Goal: Information Seeking & Learning: Learn about a topic

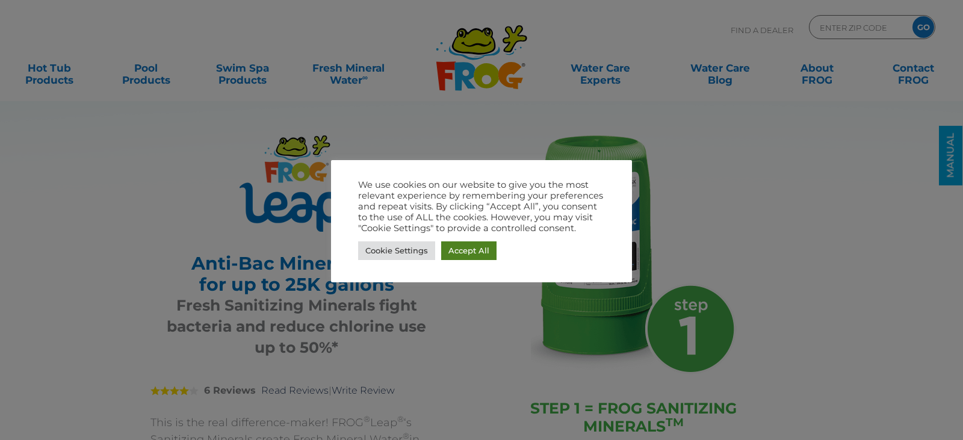
click at [465, 246] on link "Accept All" at bounding box center [468, 250] width 55 height 19
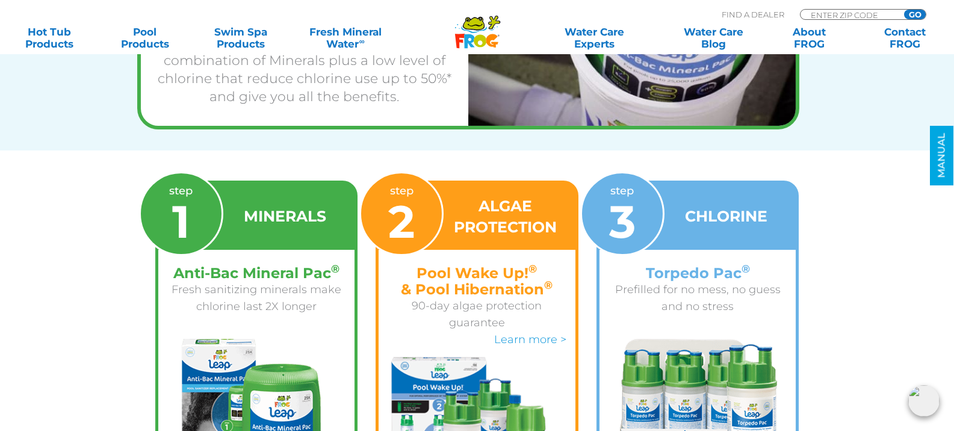
scroll to position [1384, 0]
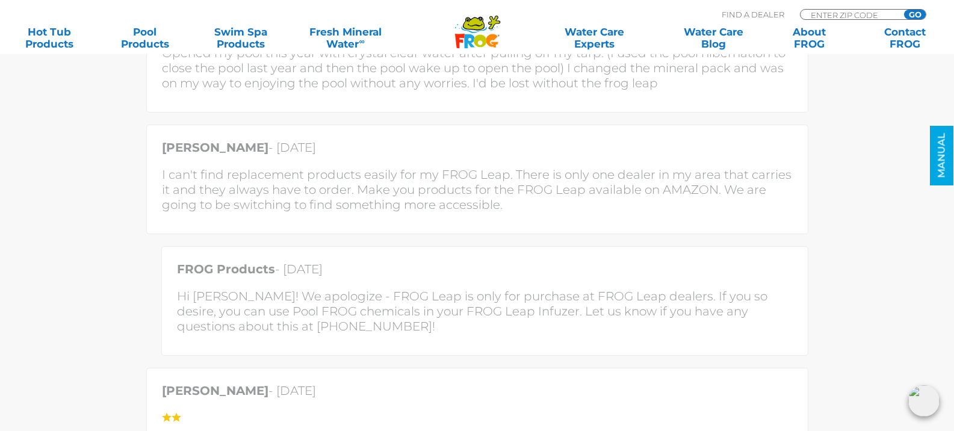
click at [861, 339] on section "The Reviews Are In Customer Reviews 5 star = 50% 4 star = 0% 3 star = 17% 2 sta…" at bounding box center [477, 205] width 963 height 1531
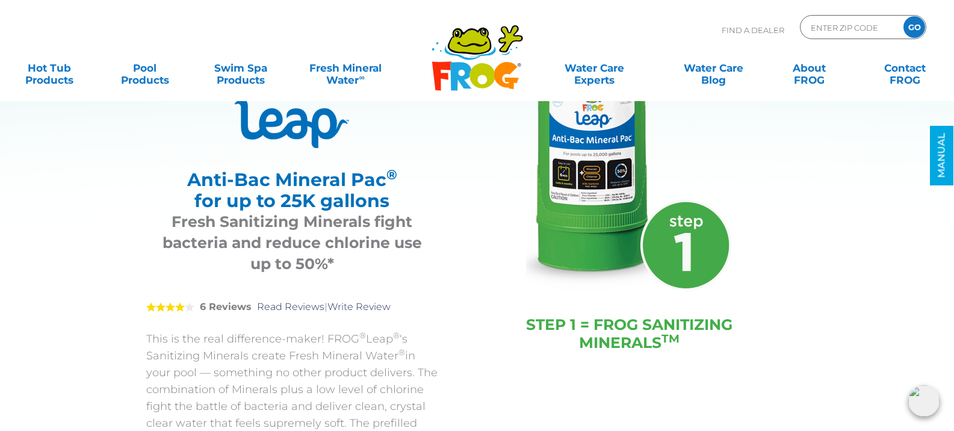
scroll to position [0, 0]
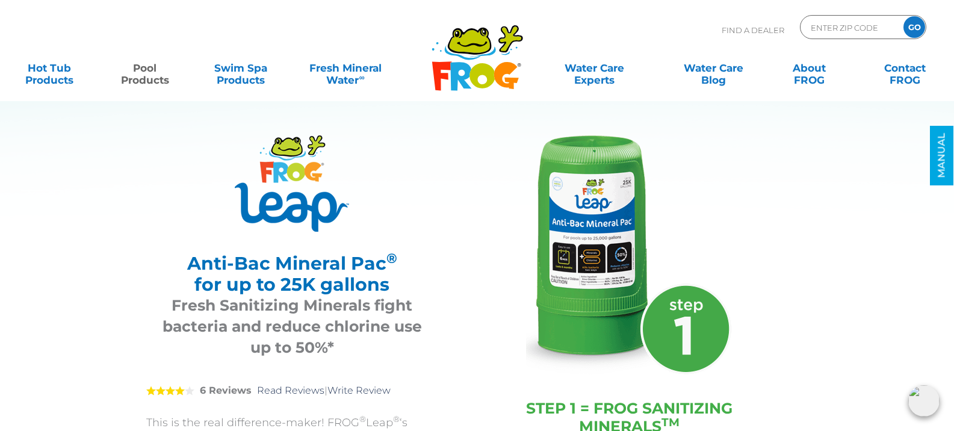
click at [154, 77] on link "Pool Products" at bounding box center [145, 68] width 75 height 24
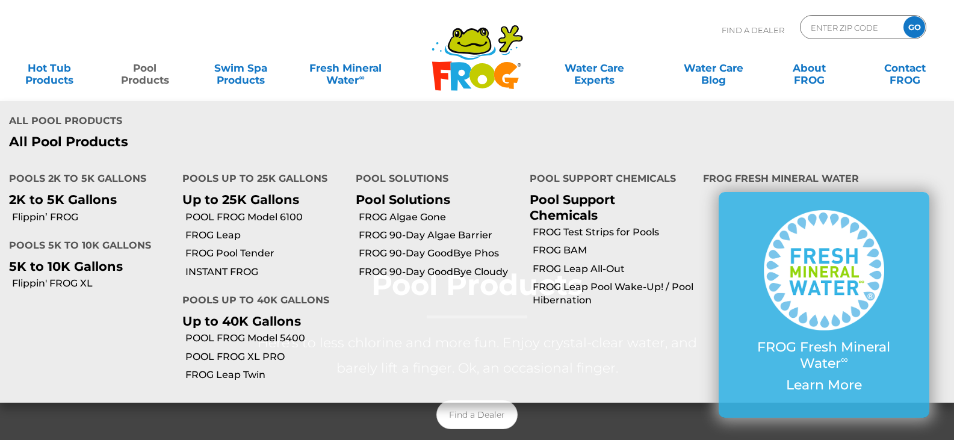
scroll to position [60, 0]
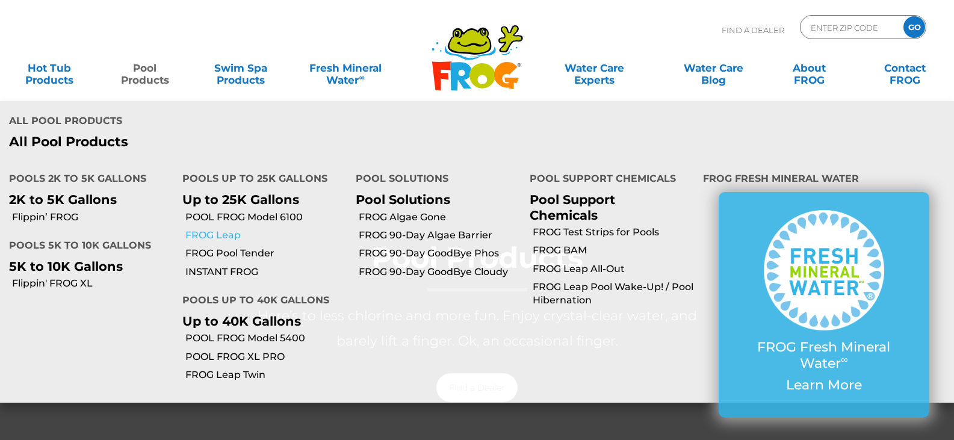
click at [219, 229] on link "FROG Leap" at bounding box center [265, 235] width 161 height 13
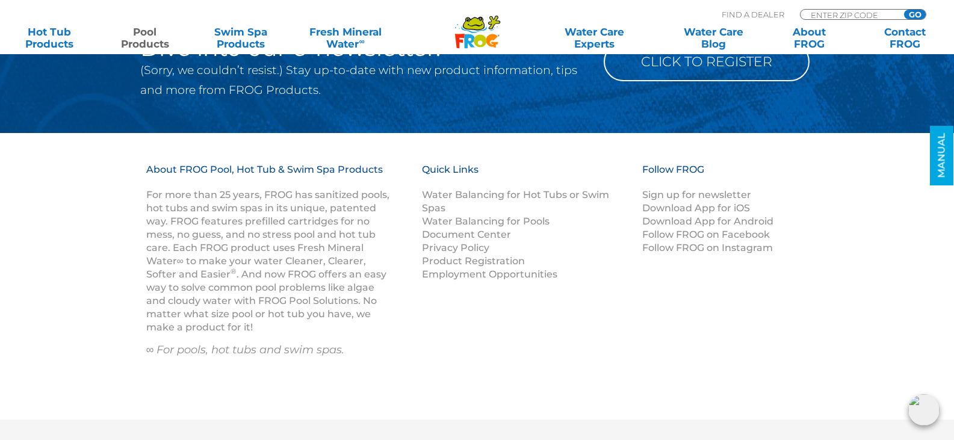
scroll to position [6360, 0]
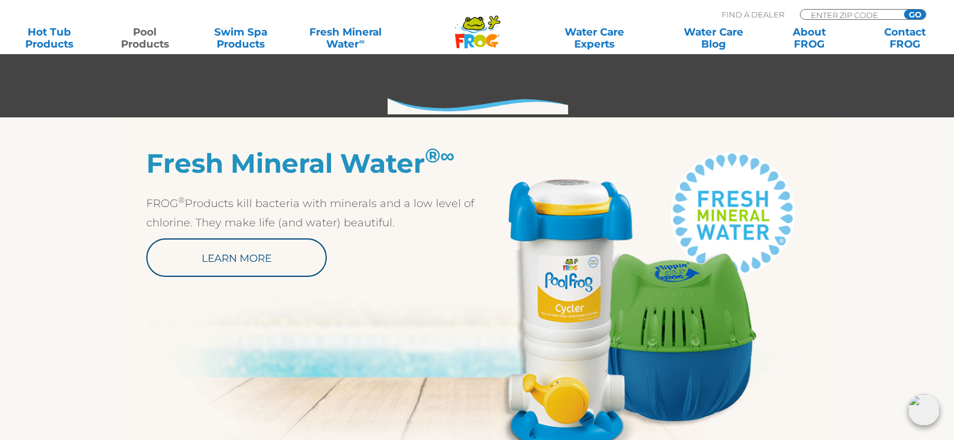
scroll to position [662, 0]
